Goal: Information Seeking & Learning: Understand process/instructions

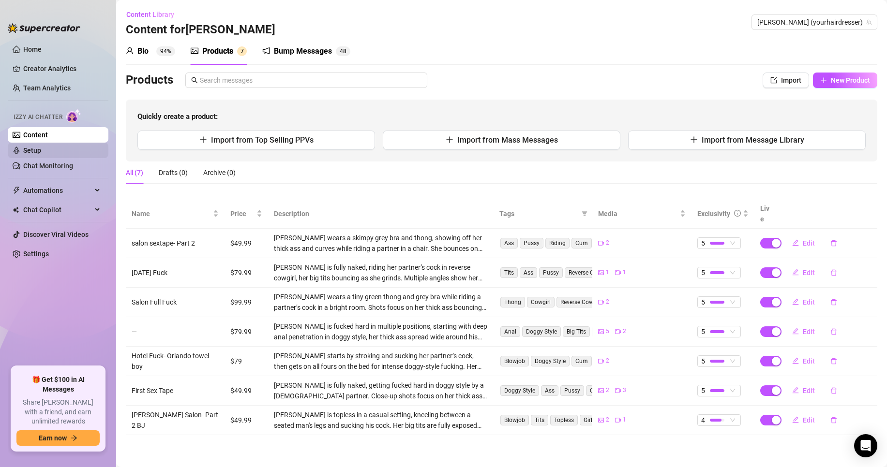
click at [34, 150] on link "Setup" at bounding box center [32, 151] width 18 height 8
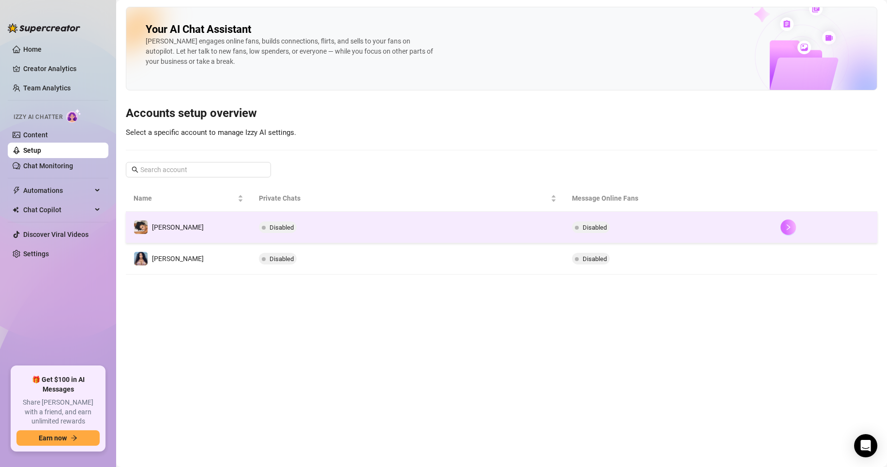
click at [785, 225] on button "button" at bounding box center [787, 227] width 15 height 15
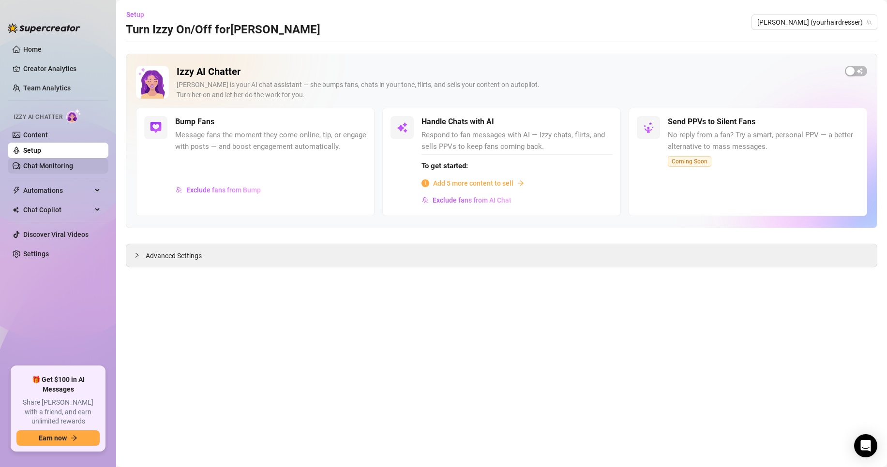
click at [64, 162] on link "Chat Monitoring" at bounding box center [48, 166] width 50 height 8
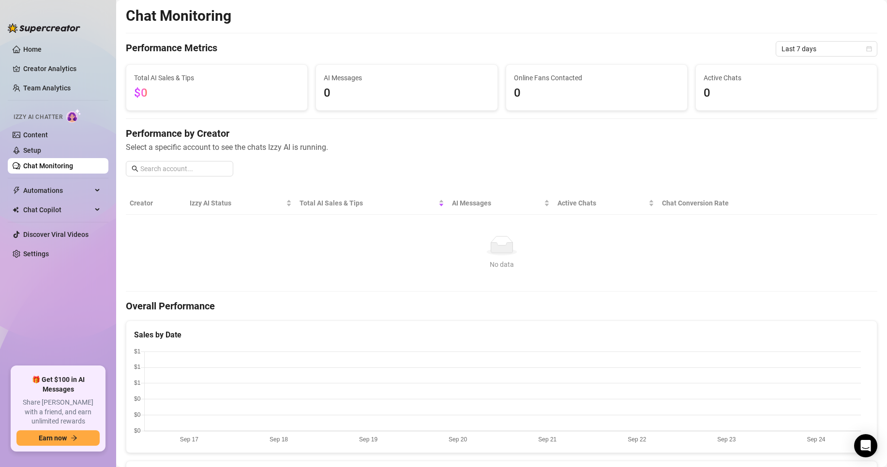
scroll to position [48, 0]
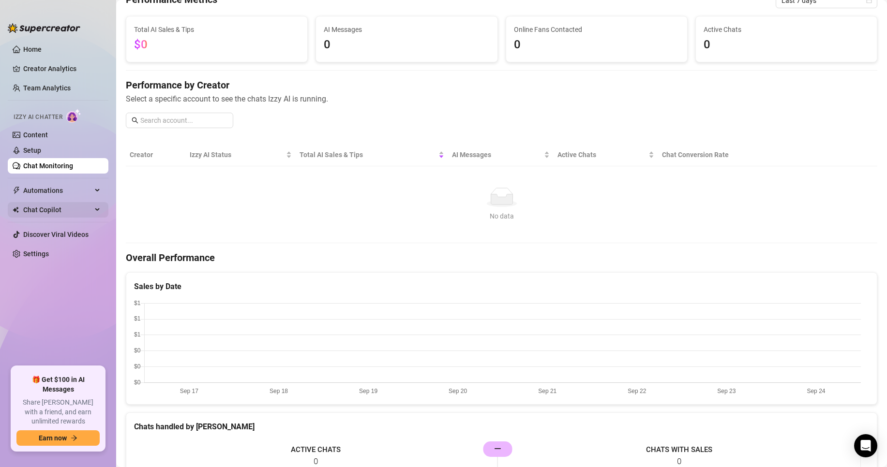
click at [50, 209] on span "Chat Copilot" at bounding box center [57, 209] width 69 height 15
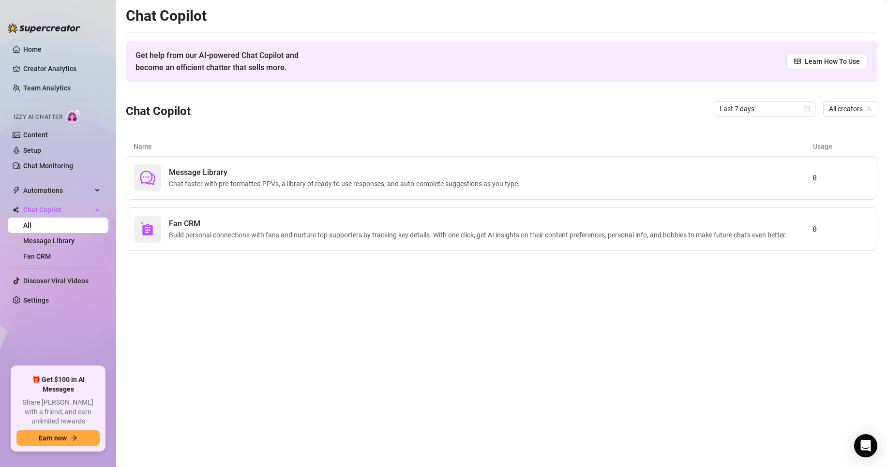
click at [254, 66] on span "Get help from our AI-powered Chat Copilot and become an efficient chatter that …" at bounding box center [228, 61] width 186 height 24
click at [812, 61] on span "Learn How To Use" at bounding box center [832, 61] width 55 height 11
